Goal: Task Accomplishment & Management: Complete application form

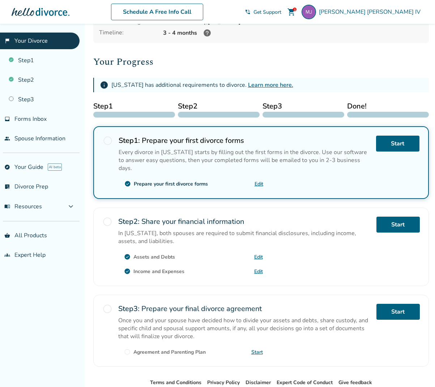
scroll to position [68, 0]
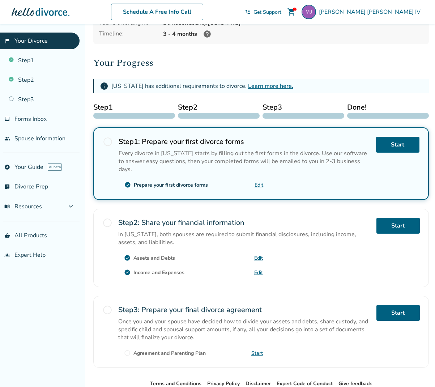
click at [256, 269] on link "Edit" at bounding box center [258, 272] width 9 height 7
click at [130, 269] on span "check_circle" at bounding box center [127, 272] width 7 height 7
click at [258, 182] on link "Edit" at bounding box center [259, 185] width 9 height 7
click at [296, 11] on span "shopping_cart" at bounding box center [291, 12] width 9 height 9
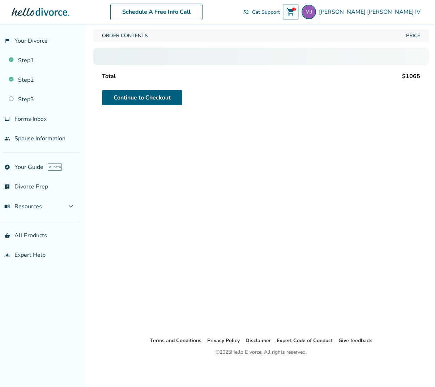
scroll to position [24, 0]
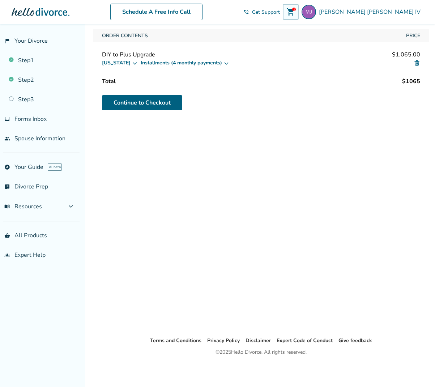
click at [417, 63] on img at bounding box center [417, 63] width 7 height 7
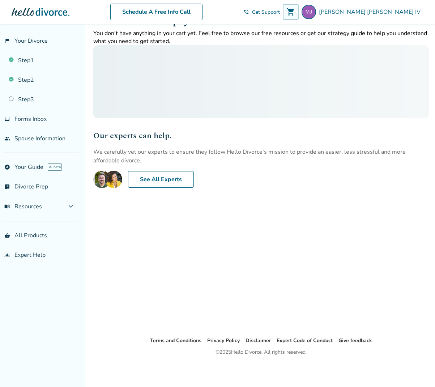
click at [417, 63] on div at bounding box center [261, 81] width 336 height 73
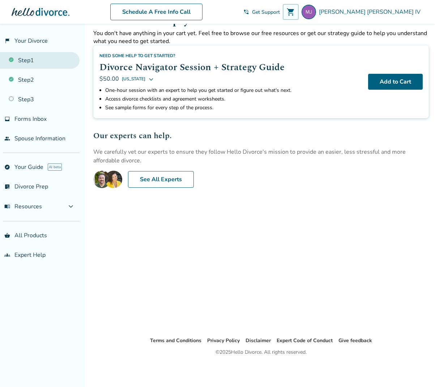
click at [23, 59] on link "Step 1" at bounding box center [40, 60] width 80 height 17
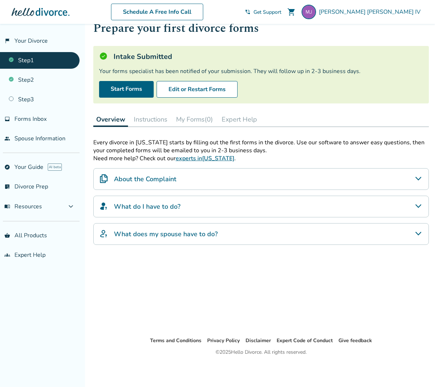
click at [142, 119] on button "Instructions" at bounding box center [150, 119] width 39 height 14
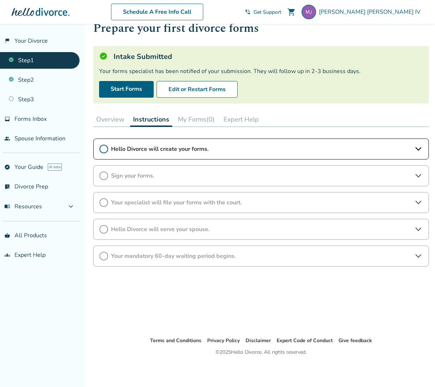
click at [110, 119] on button "Overview" at bounding box center [110, 119] width 34 height 14
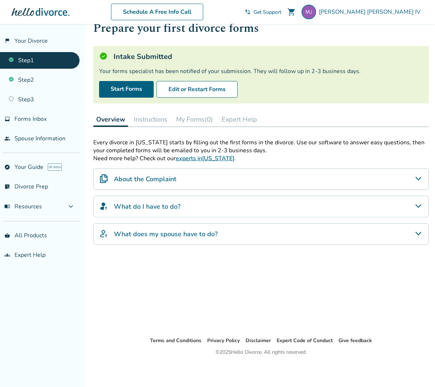
click at [147, 118] on button "Instructions" at bounding box center [150, 119] width 39 height 14
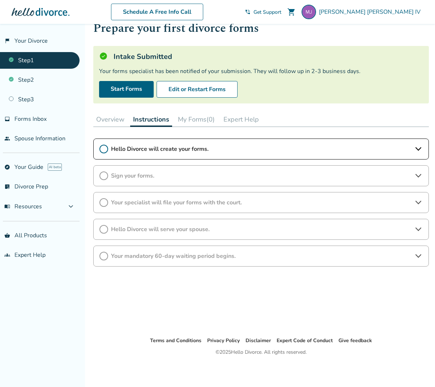
click at [418, 255] on icon at bounding box center [418, 256] width 9 height 9
click at [418, 255] on icon at bounding box center [419, 256] width 6 height 4
click at [420, 228] on icon at bounding box center [418, 229] width 9 height 9
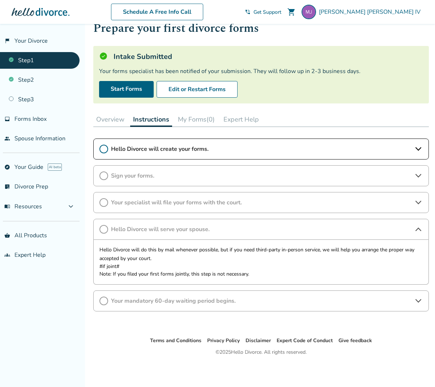
click at [420, 228] on icon at bounding box center [418, 229] width 9 height 9
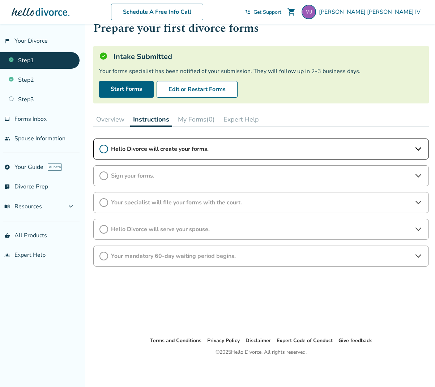
click at [421, 175] on icon at bounding box center [418, 176] width 6 height 4
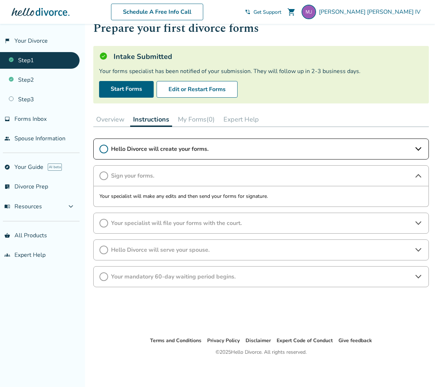
click at [421, 175] on icon at bounding box center [418, 176] width 9 height 9
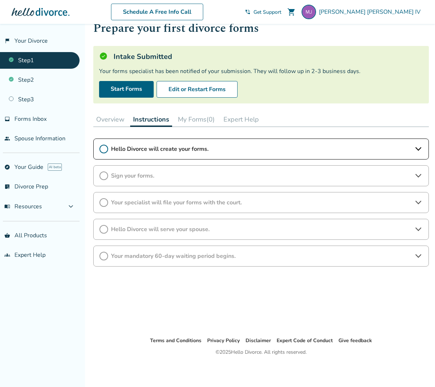
click at [419, 203] on icon at bounding box center [418, 203] width 6 height 4
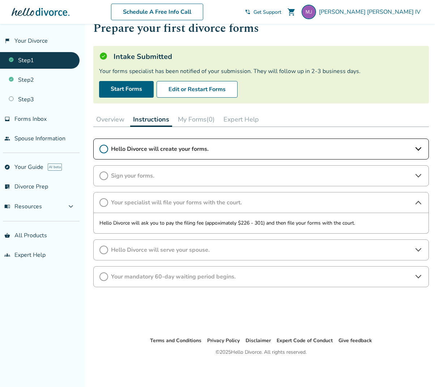
click at [417, 202] on icon at bounding box center [418, 202] width 9 height 9
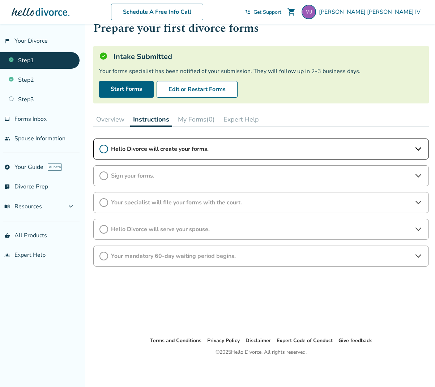
click at [418, 229] on icon at bounding box center [418, 229] width 9 height 9
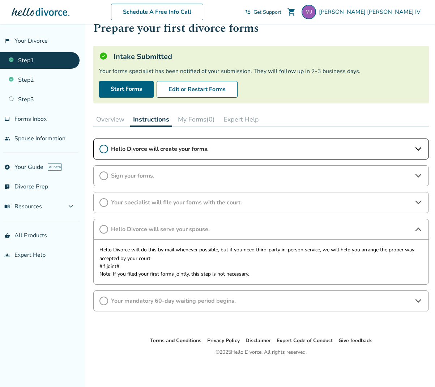
click at [110, 122] on button "Overview" at bounding box center [110, 119] width 34 height 14
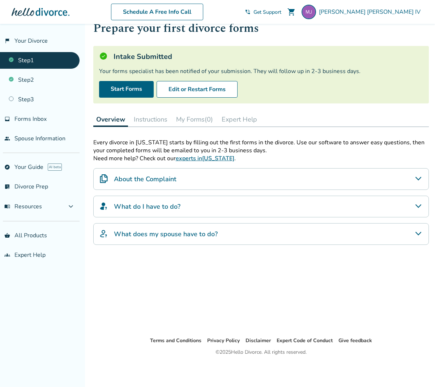
click at [161, 122] on button "Instructions" at bounding box center [150, 119] width 39 height 14
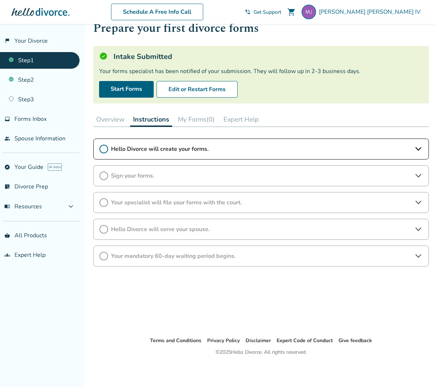
click at [111, 118] on button "Overview" at bounding box center [110, 119] width 34 height 14
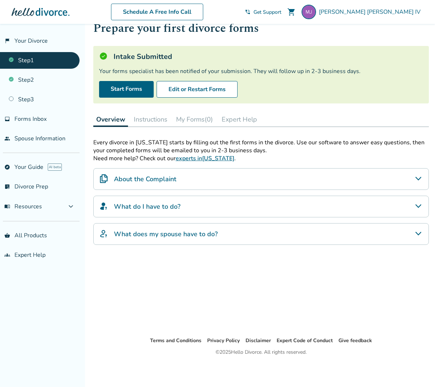
click at [149, 118] on button "Instructions" at bounding box center [150, 119] width 39 height 14
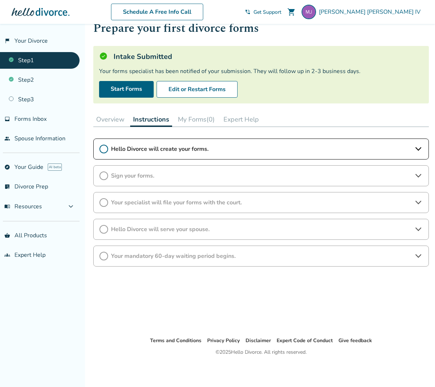
click at [419, 174] on icon at bounding box center [418, 176] width 9 height 9
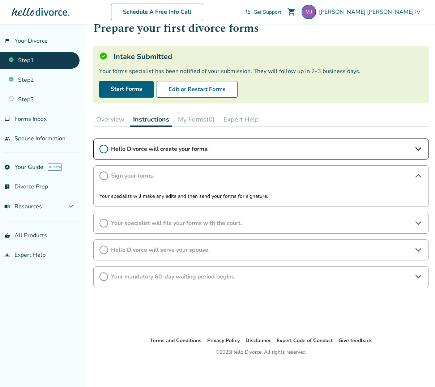
click at [419, 174] on icon at bounding box center [419, 176] width 6 height 4
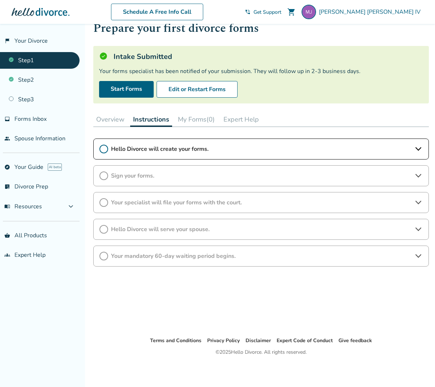
click at [192, 120] on button "My Forms (0)" at bounding box center [196, 119] width 43 height 14
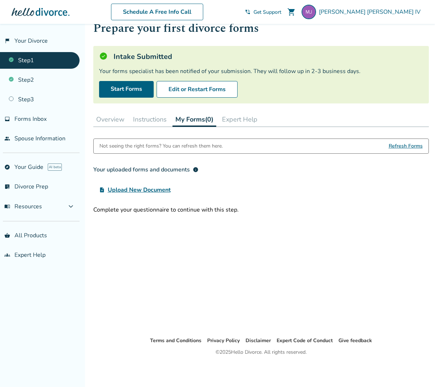
click at [124, 189] on span "Upload New Document" at bounding box center [139, 190] width 63 height 9
click at [0, 0] on input "upload_file Upload New Document" at bounding box center [0, 0] width 0 height 0
click at [19, 79] on link "Step 2" at bounding box center [40, 80] width 80 height 17
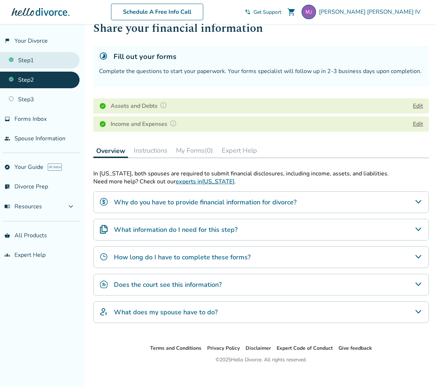
click at [24, 60] on link "Step 1" at bounding box center [40, 60] width 80 height 17
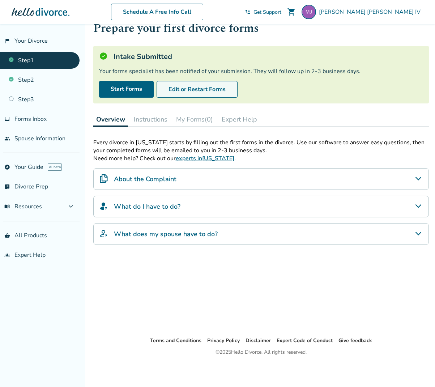
click at [194, 91] on button "Edit or Restart Forms" at bounding box center [197, 89] width 81 height 17
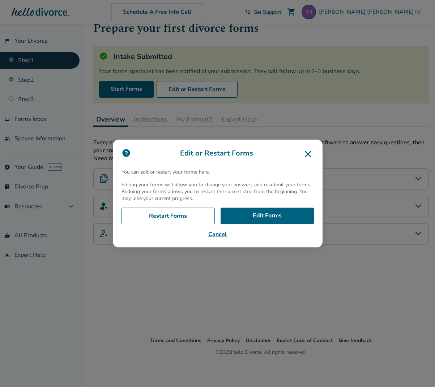
click at [307, 154] on icon at bounding box center [308, 154] width 12 height 12
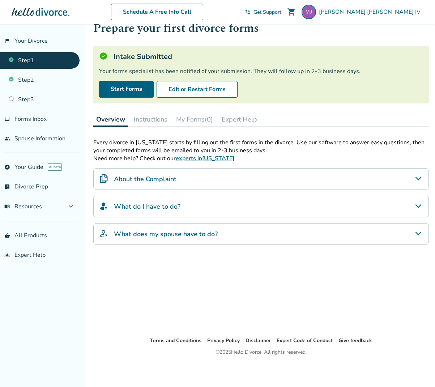
click at [143, 117] on button "Instructions" at bounding box center [150, 119] width 39 height 14
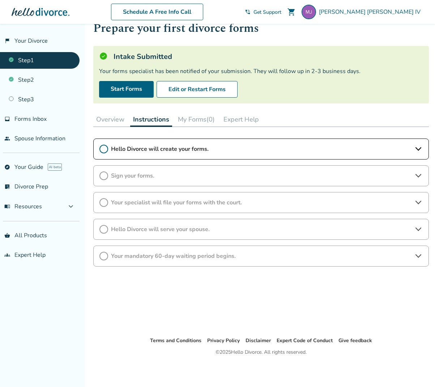
click at [418, 230] on icon at bounding box center [418, 229] width 9 height 9
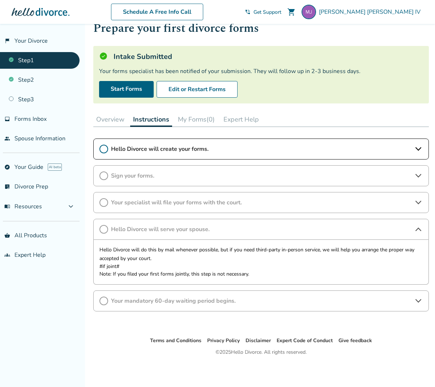
click at [419, 175] on icon at bounding box center [418, 176] width 9 height 9
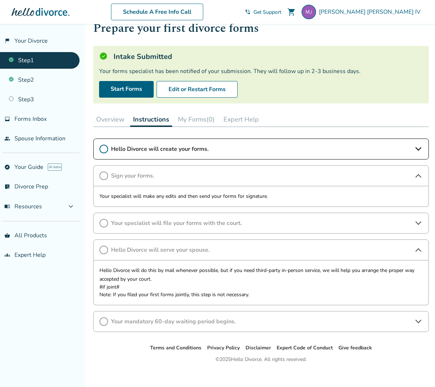
click at [419, 148] on icon at bounding box center [418, 149] width 9 height 9
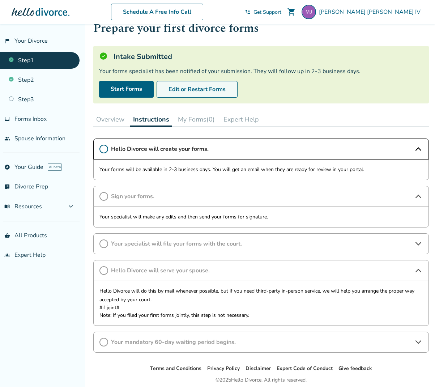
click at [180, 90] on button "Edit or Restart Forms" at bounding box center [197, 89] width 81 height 17
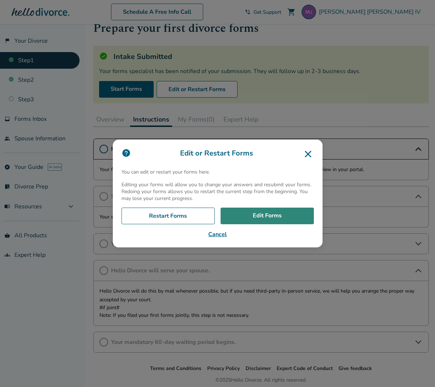
click at [262, 217] on link "Edit Forms" at bounding box center [267, 216] width 93 height 17
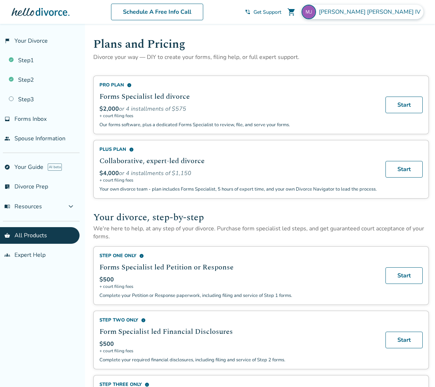
click at [316, 13] on img at bounding box center [309, 12] width 14 height 14
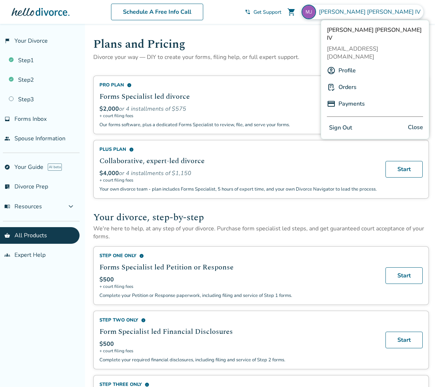
click at [347, 64] on link "Profile" at bounding box center [347, 71] width 17 height 14
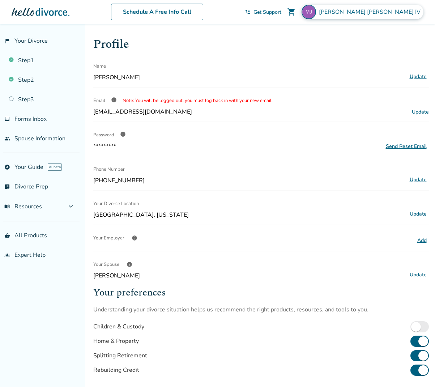
click at [316, 12] on img at bounding box center [309, 12] width 14 height 14
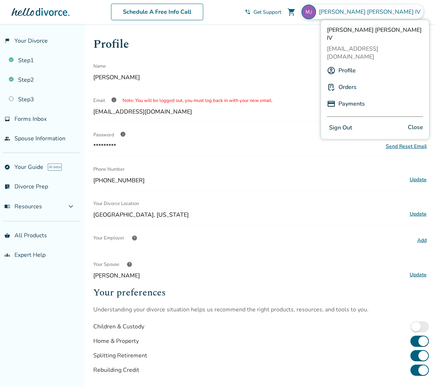
click at [348, 80] on link "Orders" at bounding box center [348, 87] width 18 height 14
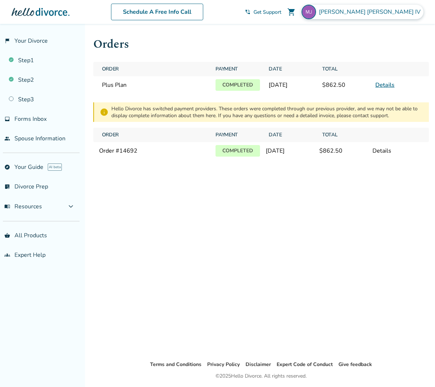
click at [393, 12] on span "Moses Jefferies IV" at bounding box center [371, 12] width 105 height 8
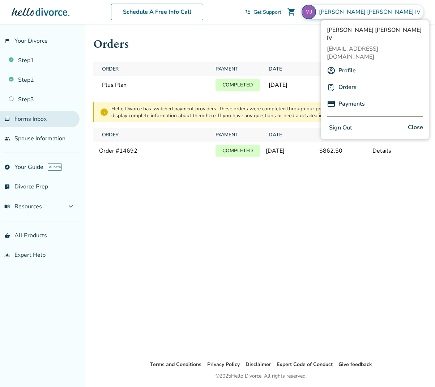
click at [36, 120] on span "Forms Inbox" at bounding box center [30, 119] width 32 height 8
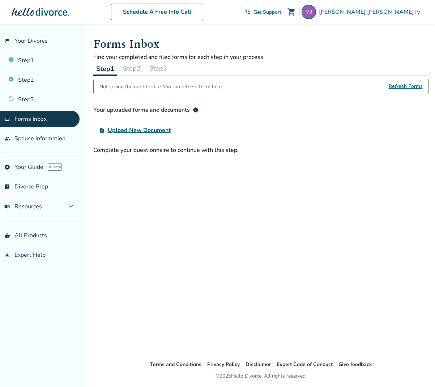
click at [131, 67] on button "Step 2" at bounding box center [132, 68] width 24 height 14
click at [105, 67] on button "Step 1" at bounding box center [105, 68] width 24 height 14
click at [37, 136] on link "people Spouse Information" at bounding box center [40, 138] width 80 height 17
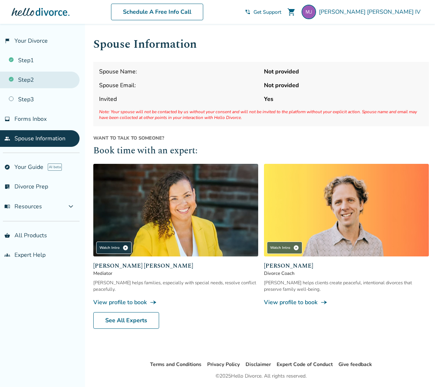
click at [17, 77] on link "Step 2" at bounding box center [40, 80] width 80 height 17
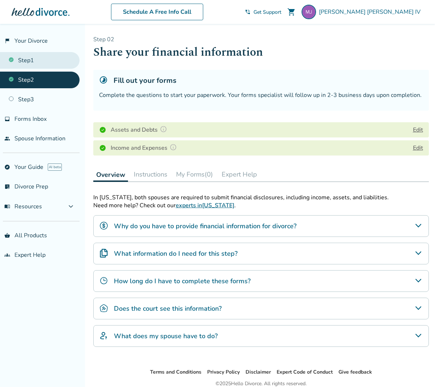
click at [23, 58] on link "Step 1" at bounding box center [40, 60] width 80 height 17
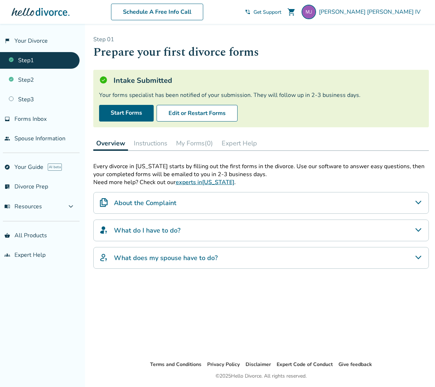
click at [418, 202] on icon "About the Complaint" at bounding box center [418, 202] width 9 height 9
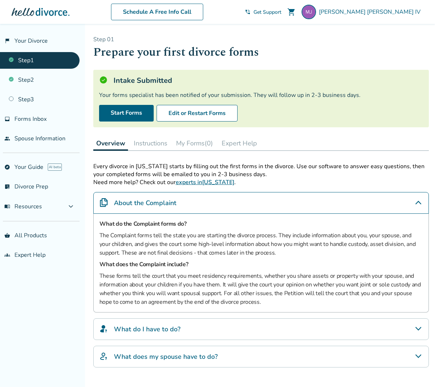
click at [419, 201] on icon "About the Complaint" at bounding box center [418, 202] width 9 height 9
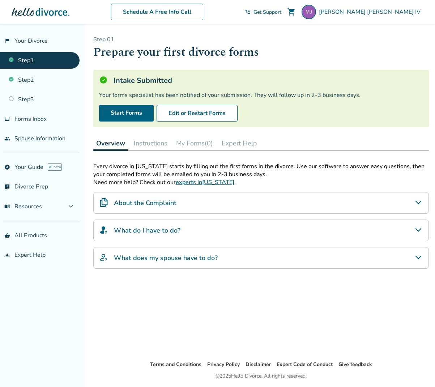
click at [419, 229] on icon "What do I have to do?" at bounding box center [418, 230] width 9 height 9
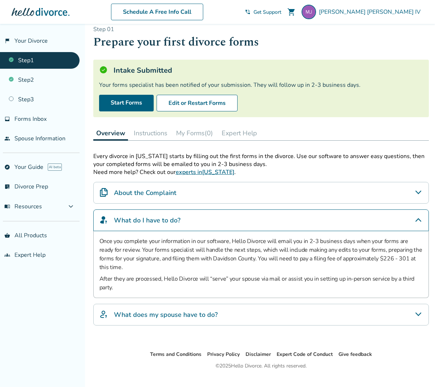
scroll to position [11, 0]
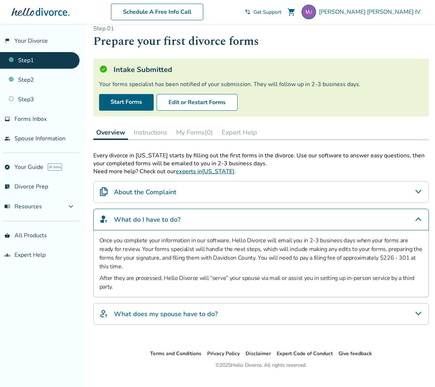
click at [420, 216] on icon "What do I have to do?" at bounding box center [418, 219] width 9 height 9
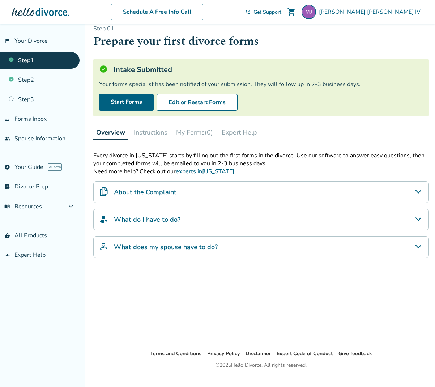
click at [418, 245] on icon "What does my spouse have to do?" at bounding box center [418, 246] width 9 height 9
